Goal: Complete application form: Complete application form

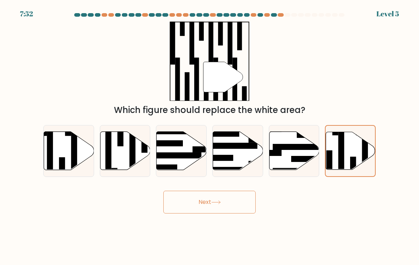
click at [205, 200] on button "Next" at bounding box center [209, 202] width 92 height 23
click at [188, 199] on button "Next" at bounding box center [209, 202] width 92 height 23
click at [189, 206] on button "Next" at bounding box center [209, 202] width 92 height 23
click at [192, 205] on button "Next" at bounding box center [209, 202] width 92 height 23
click at [191, 205] on button "Next" at bounding box center [209, 202] width 92 height 23
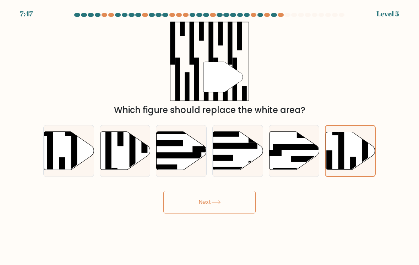
click at [193, 211] on button "Next" at bounding box center [209, 202] width 92 height 23
click at [184, 210] on button "Next" at bounding box center [209, 202] width 92 height 23
click at [184, 209] on button "Next" at bounding box center [209, 202] width 92 height 23
click at [179, 210] on button "Next" at bounding box center [209, 202] width 92 height 23
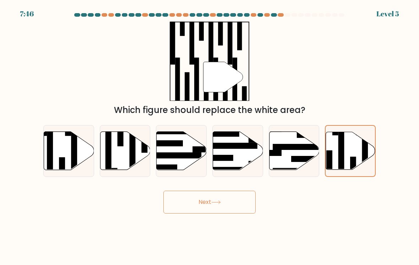
click at [178, 210] on button "Next" at bounding box center [209, 202] width 92 height 23
click at [186, 211] on button "Next" at bounding box center [209, 202] width 92 height 23
click at [188, 213] on button "Next" at bounding box center [209, 202] width 92 height 23
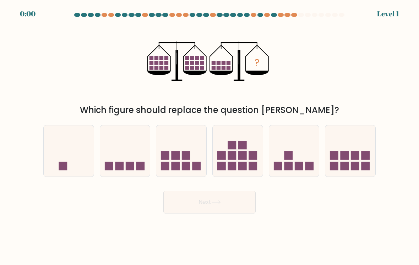
click at [111, 109] on div "Which figure should replace the question mark?" at bounding box center [210, 110] width 324 height 13
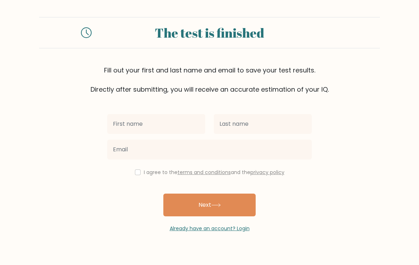
click at [128, 122] on input "text" at bounding box center [156, 124] width 98 height 20
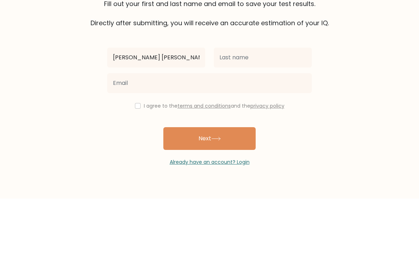
type input "[PERSON_NAME] [PERSON_NAME]"
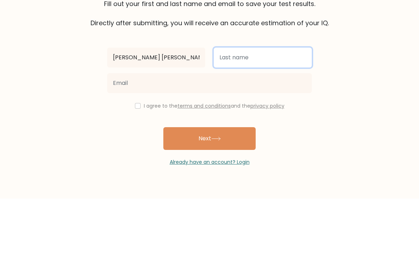
click at [234, 114] on input "text" at bounding box center [263, 124] width 98 height 20
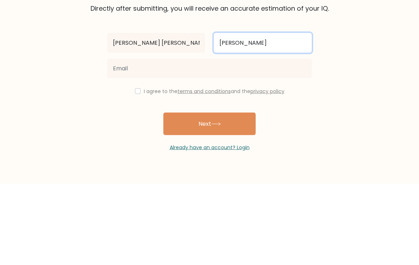
type input "[PERSON_NAME]"
click at [209, 194] on button "Next" at bounding box center [209, 205] width 92 height 23
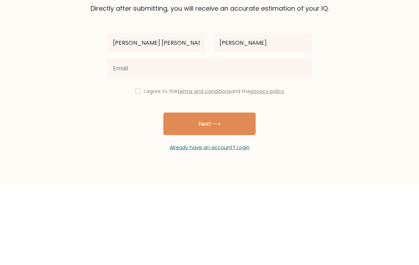
click at [77, 64] on form "The test is finished Fill out your first and last name and email to save your t…" at bounding box center [209, 124] width 419 height 215
